Goal: Communication & Community: Answer question/provide support

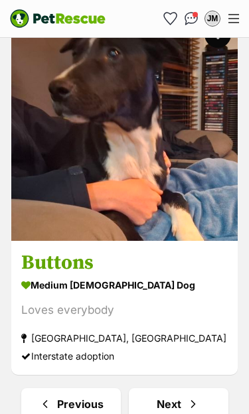
scroll to position [7887, 0]
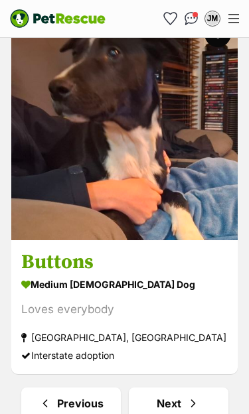
click at [181, 387] on link "Next" at bounding box center [178, 403] width 99 height 32
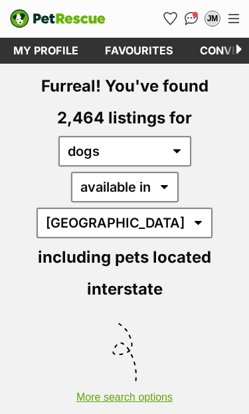
click at [194, 14] on span "Conversations" at bounding box center [194, 14] width 5 height 5
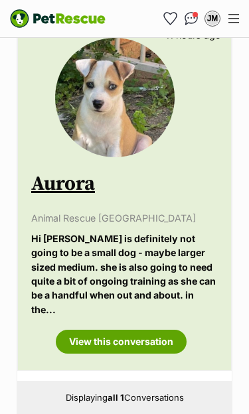
scroll to position [270, 0]
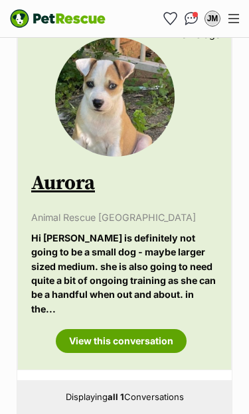
click at [186, 299] on p "Hi Jane Aurora is definitely not going to be a small dog - maybe larger sized m…" at bounding box center [124, 273] width 186 height 85
click at [143, 329] on link "View this conversation" at bounding box center [121, 341] width 131 height 24
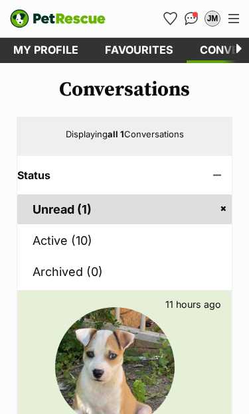
scroll to position [0, 0]
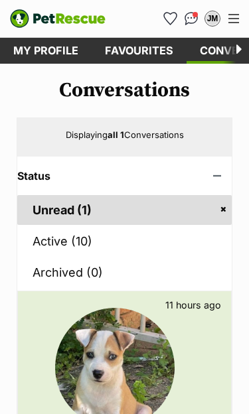
click at [192, 22] on img "Conversations" at bounding box center [191, 18] width 14 height 13
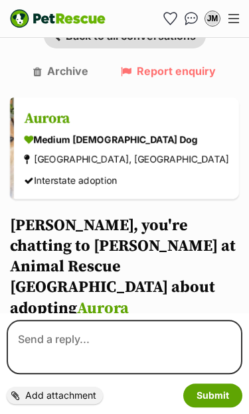
scroll to position [31, 0]
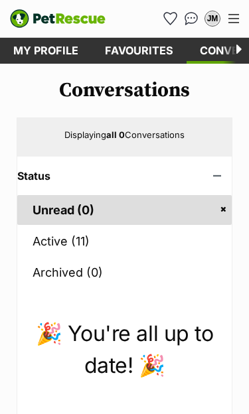
click at [57, 247] on link "Active (11)" at bounding box center [124, 241] width 214 height 30
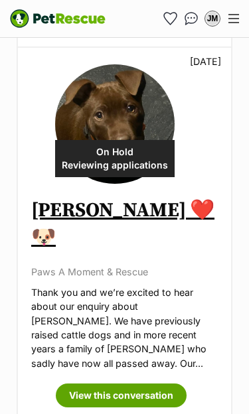
scroll to position [3202, 0]
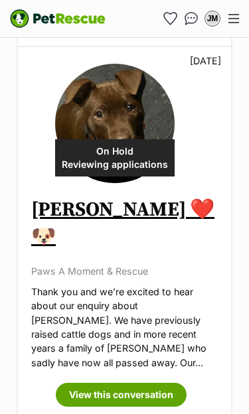
click at [142, 382] on link "View this conversation" at bounding box center [121, 394] width 131 height 24
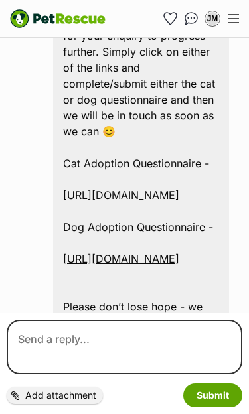
scroll to position [1740, 0]
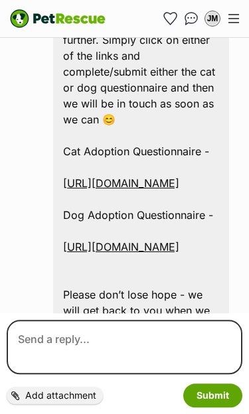
click at [146, 240] on link "[URL][DOMAIN_NAME]" at bounding box center [121, 246] width 116 height 13
